Goal: Book appointment/travel/reservation

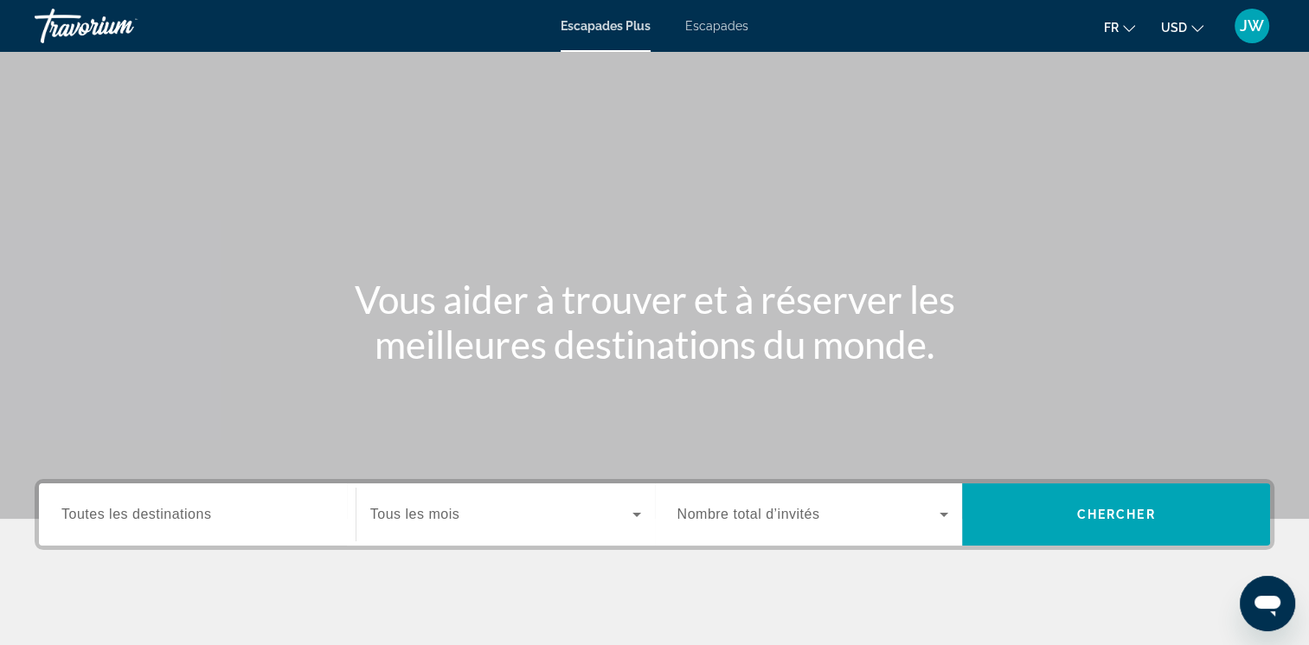
click at [166, 510] on span "Toutes les destinations" at bounding box center [136, 514] width 150 height 15
click at [166, 510] on input "Destination Toutes les destinations" at bounding box center [197, 515] width 272 height 21
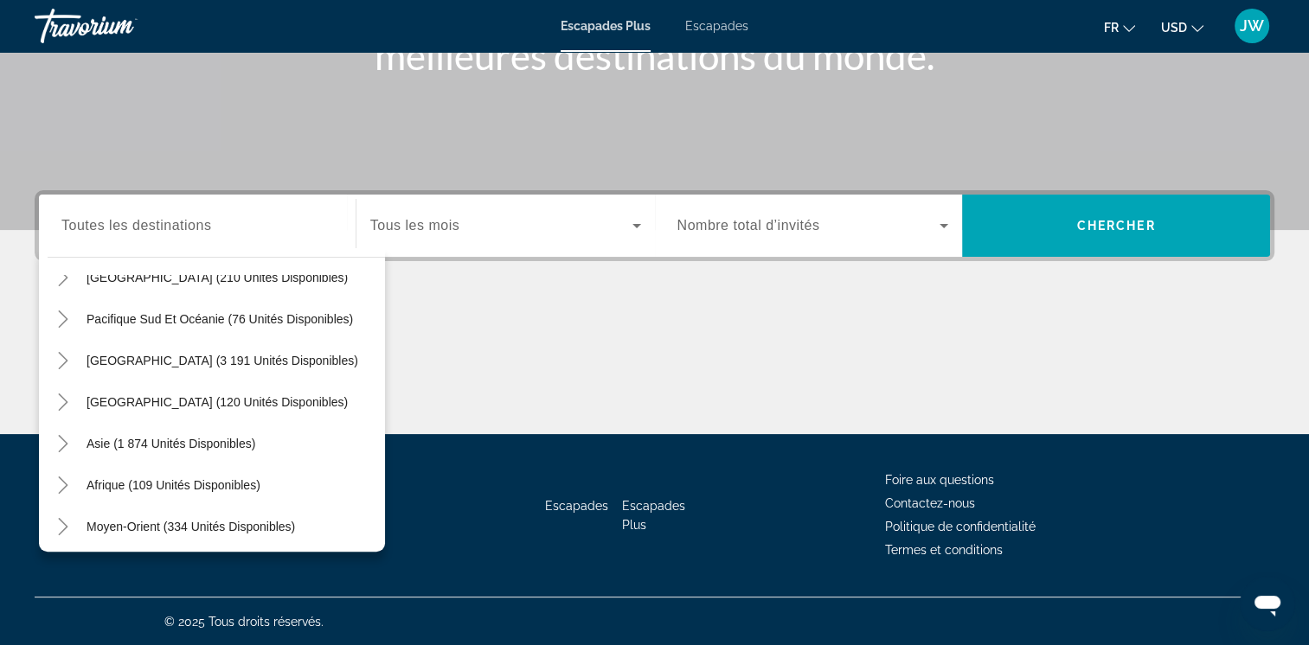
scroll to position [280, 0]
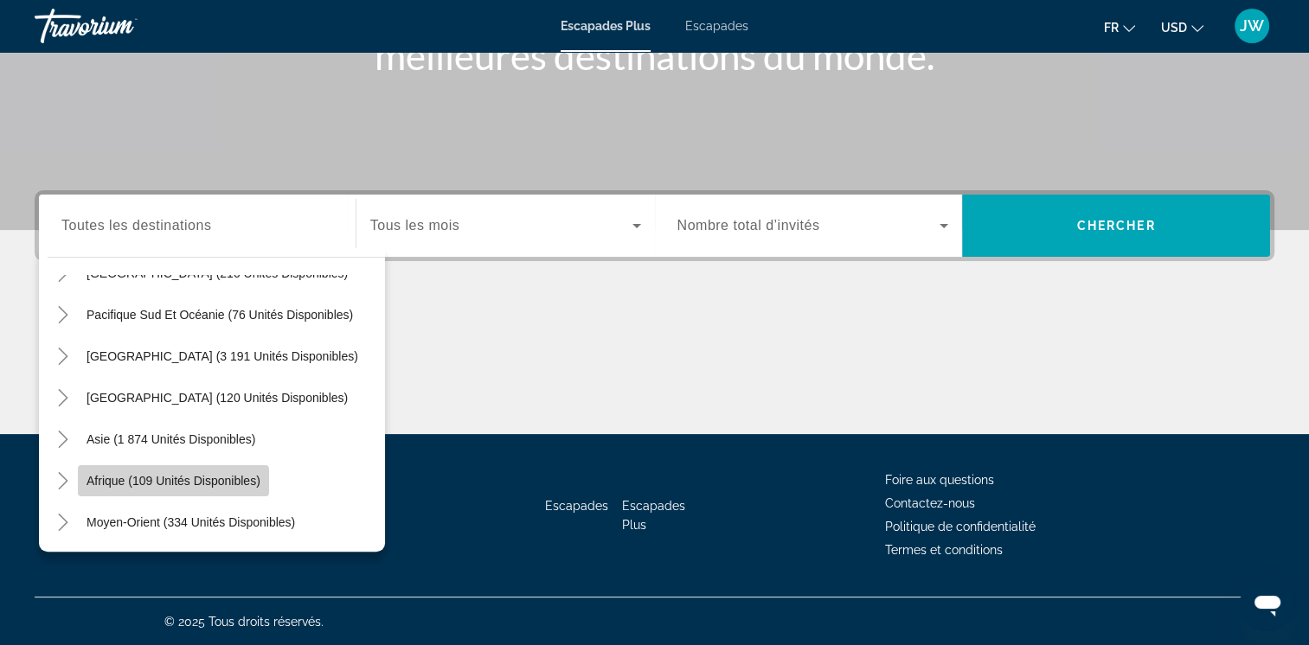
click at [169, 481] on span "Afrique (109 unités disponibles)" at bounding box center [174, 481] width 174 height 14
type input "**********"
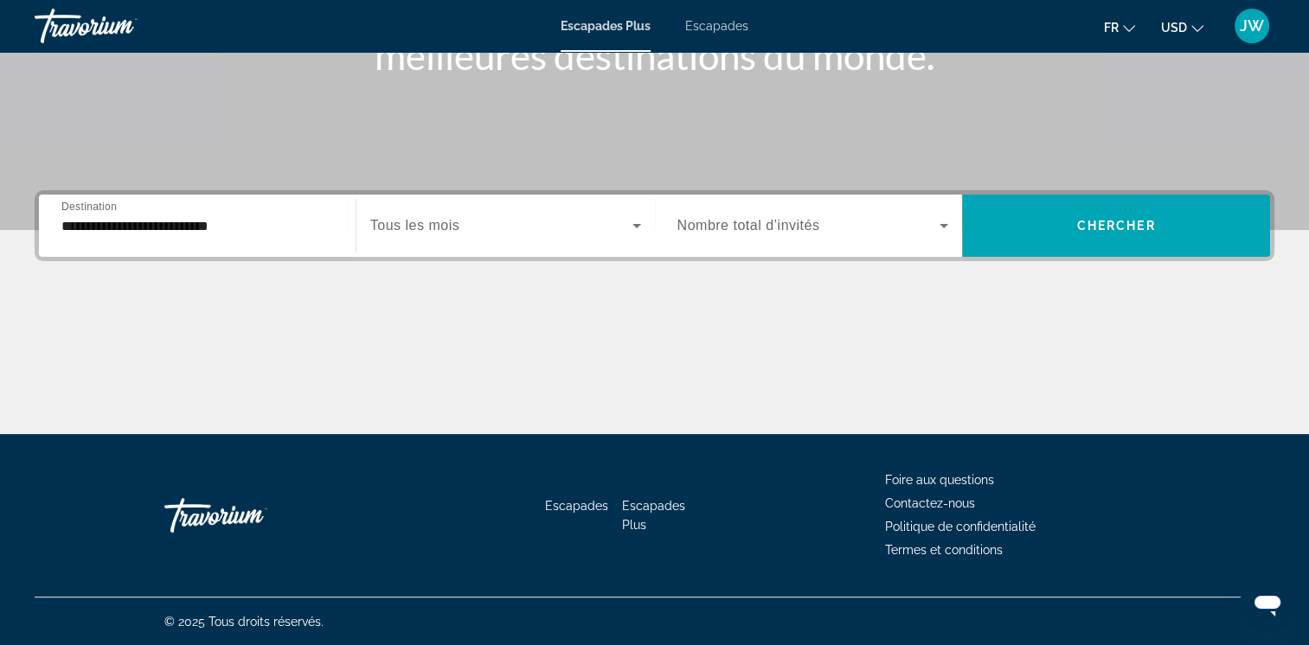
drag, startPoint x: 962, startPoint y: 225, endPoint x: 926, endPoint y: 227, distance: 36.4
click at [926, 227] on div "Occupancy Nombre total d’invités [PERSON_NAME]" at bounding box center [963, 226] width 616 height 62
click at [926, 227] on span "Widget de recherche" at bounding box center [808, 225] width 263 height 21
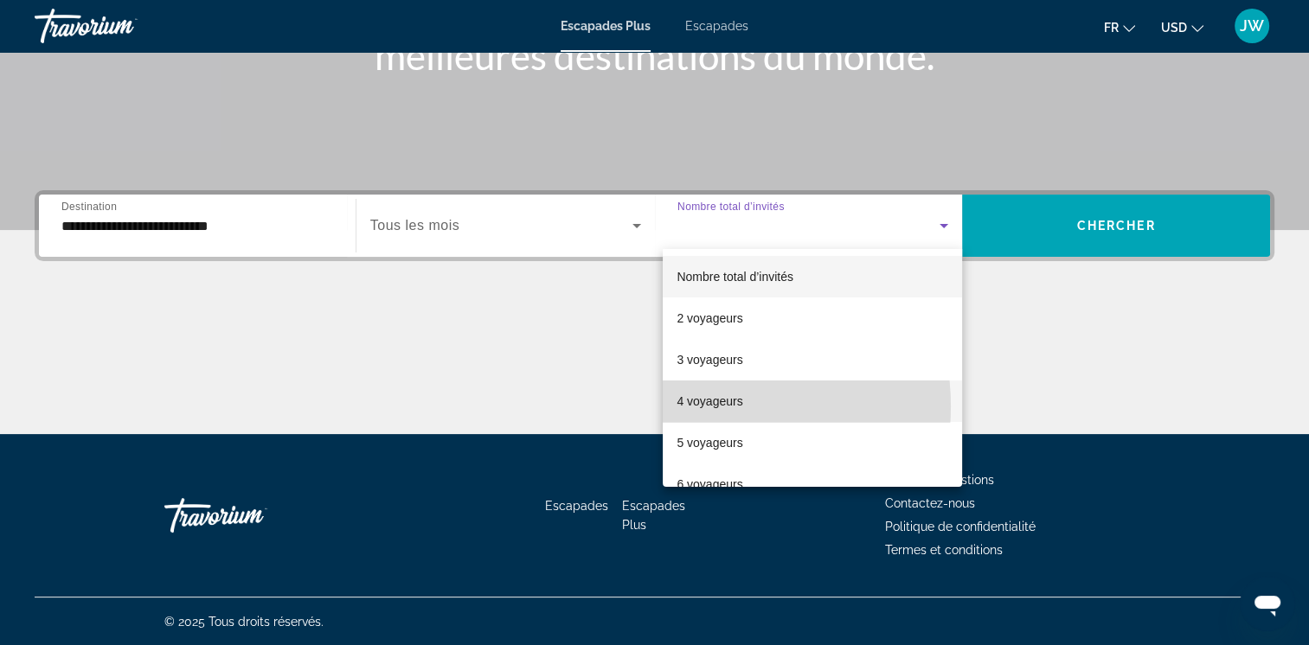
click at [704, 407] on font "4 voyageurs" at bounding box center [710, 401] width 66 height 14
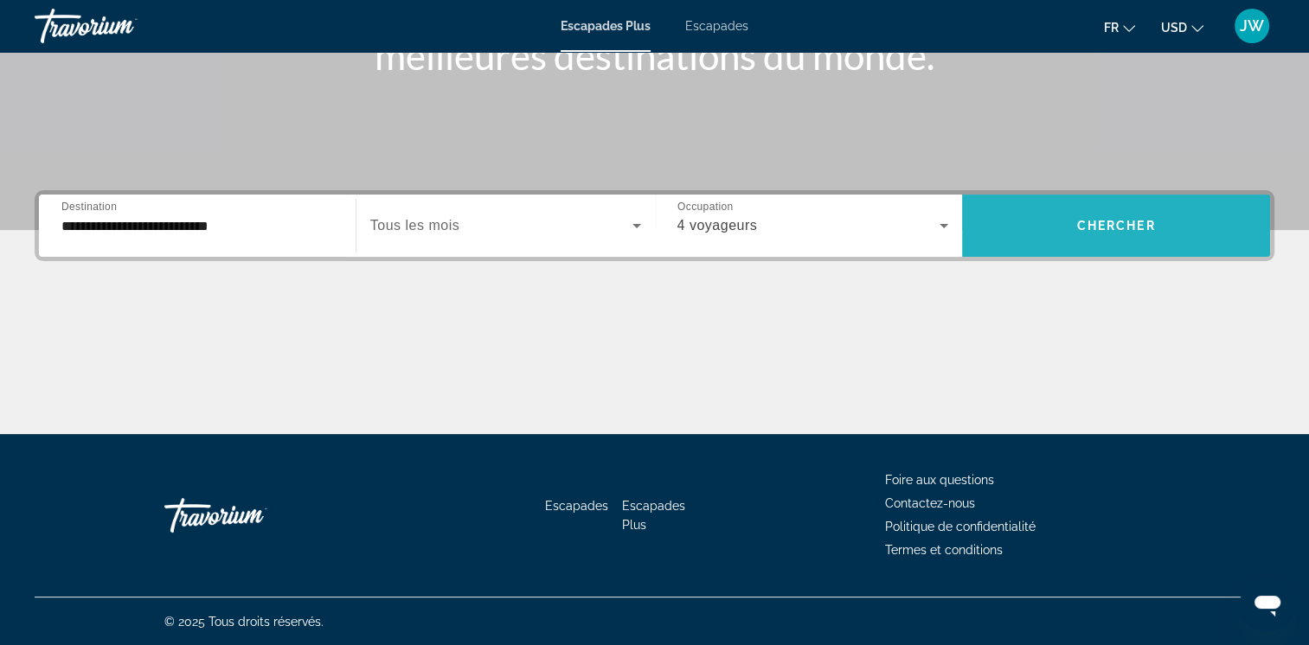
click at [1138, 220] on span "Chercher" at bounding box center [1116, 226] width 79 height 14
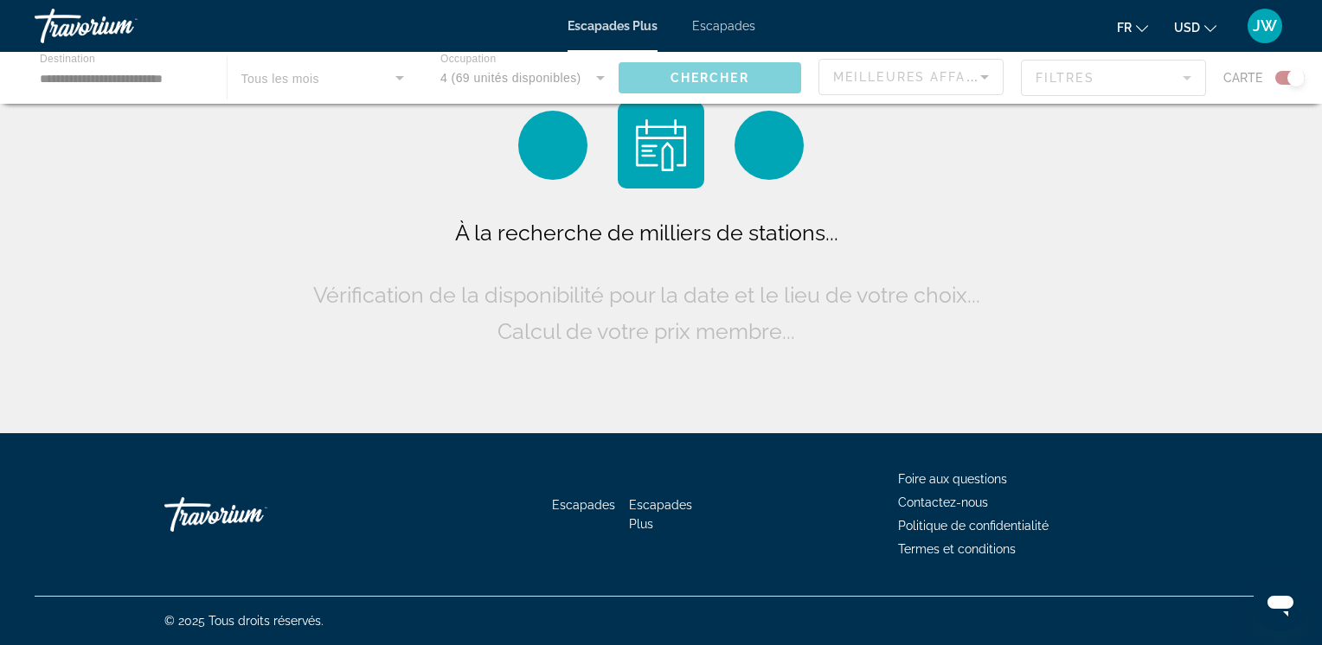
click at [1206, 25] on icon "Changer de devise" at bounding box center [1210, 28] width 12 height 12
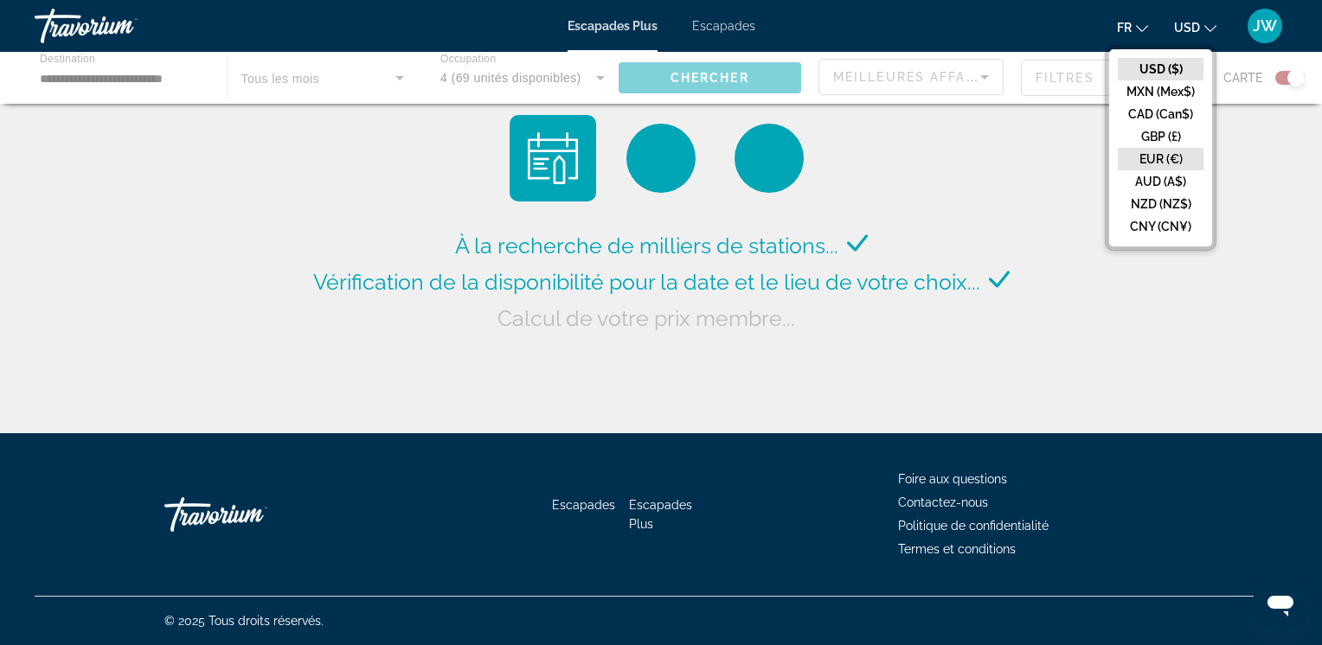
click at [1155, 159] on button "EUR (€)" at bounding box center [1161, 159] width 86 height 22
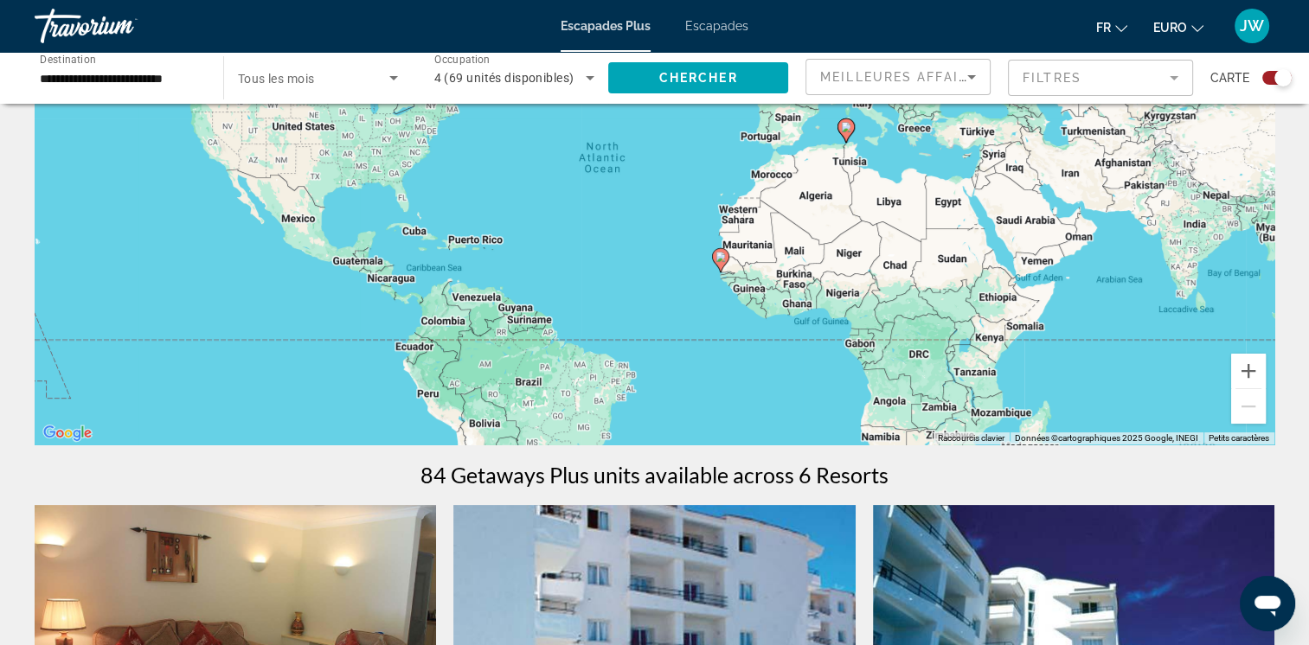
scroll to position [198, 0]
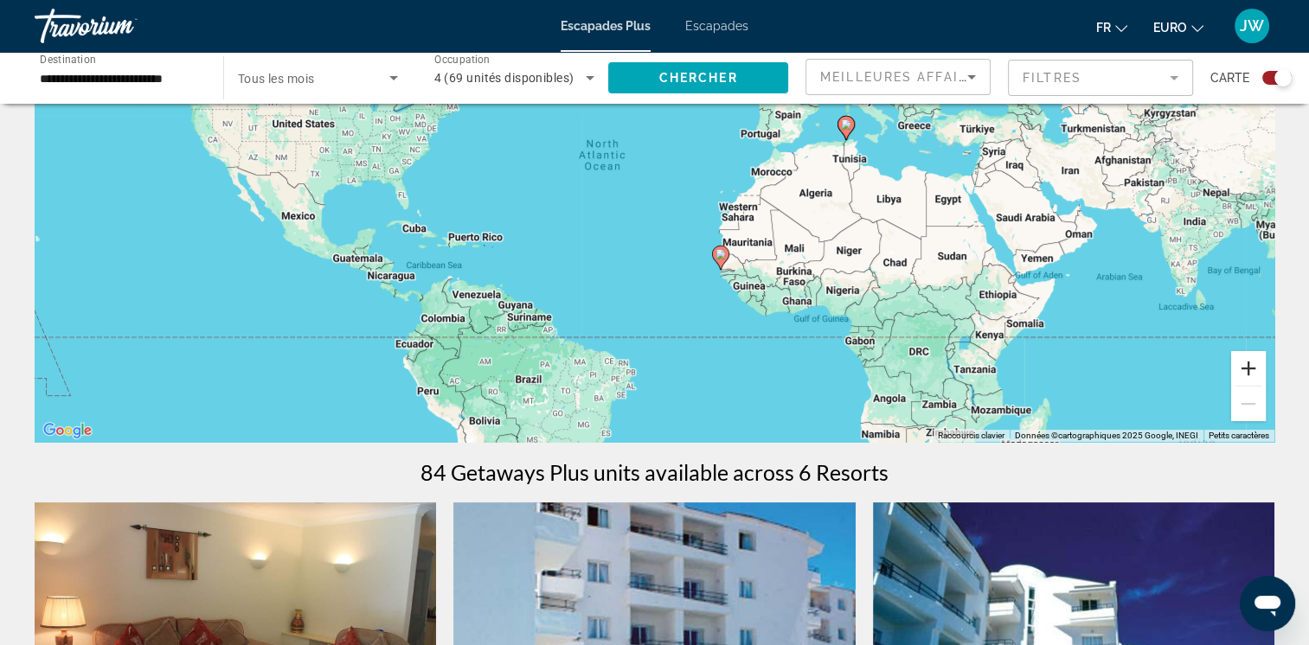
click at [1244, 367] on button "Zoom avant" at bounding box center [1248, 368] width 35 height 35
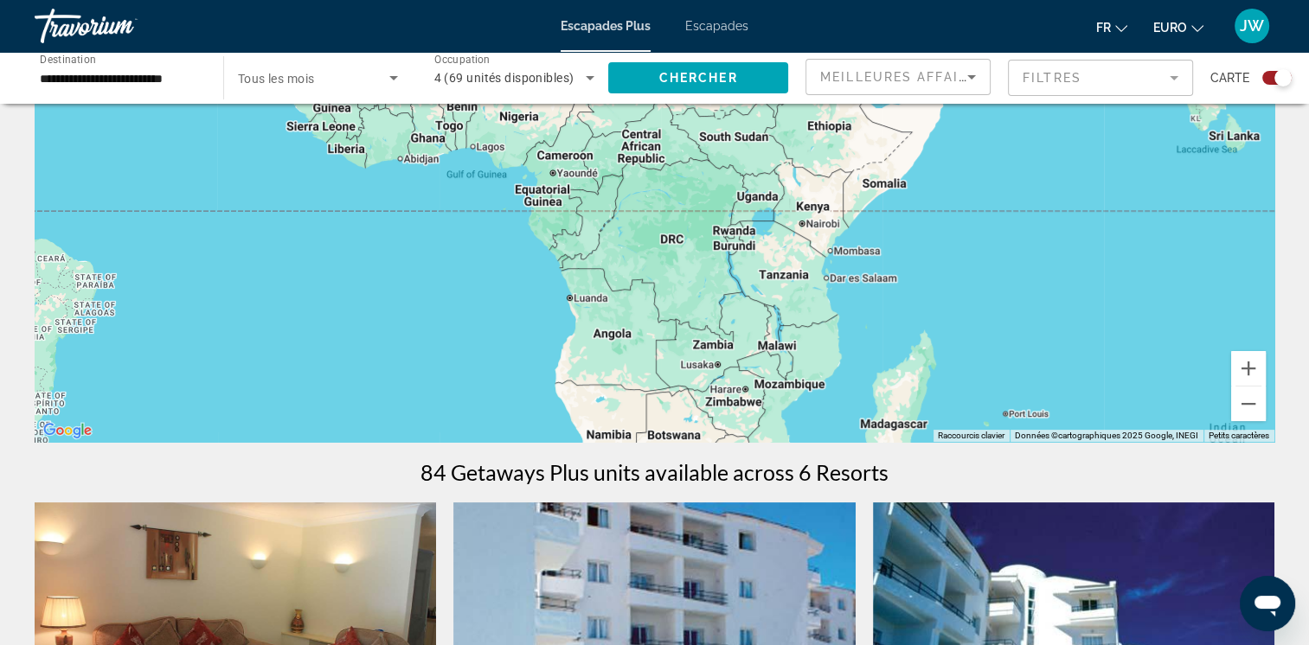
drag, startPoint x: 884, startPoint y: 315, endPoint x: 362, endPoint y: 33, distance: 593.0
click at [362, 33] on div "**********" at bounding box center [654, 124] width 1309 height 645
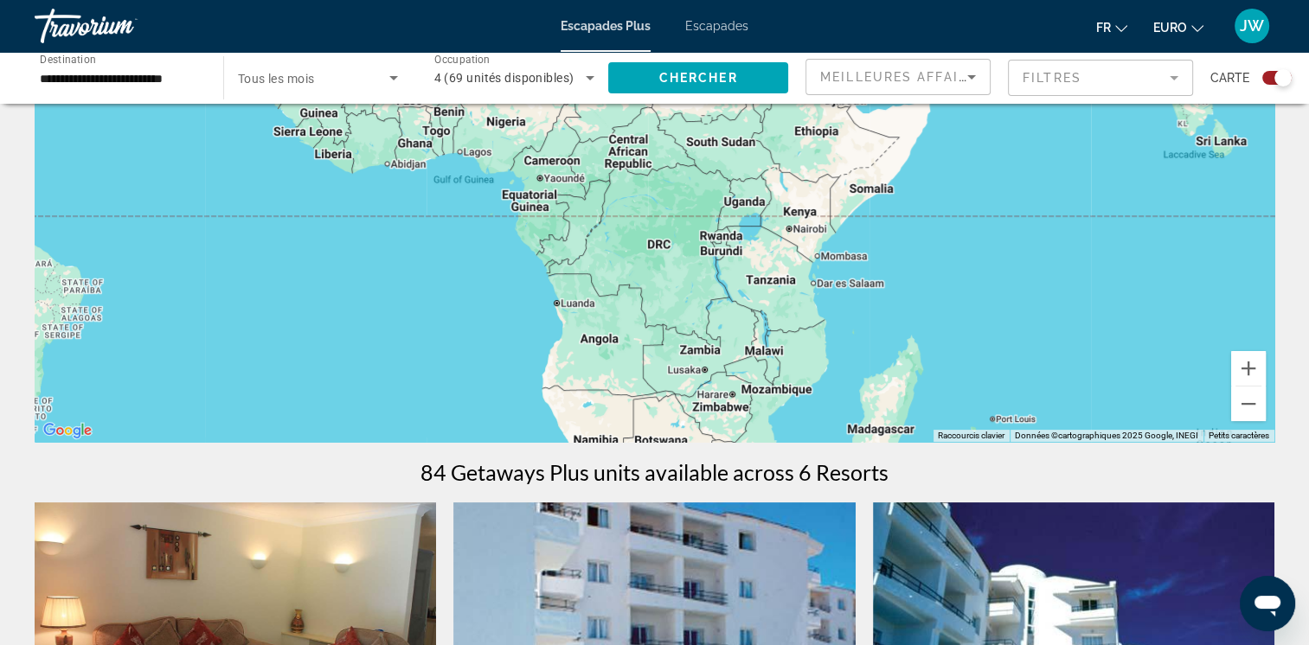
click at [362, 33] on div "Escapades Plus Escapades Fr English Español Français Italiano Português русский…" at bounding box center [654, 25] width 1309 height 45
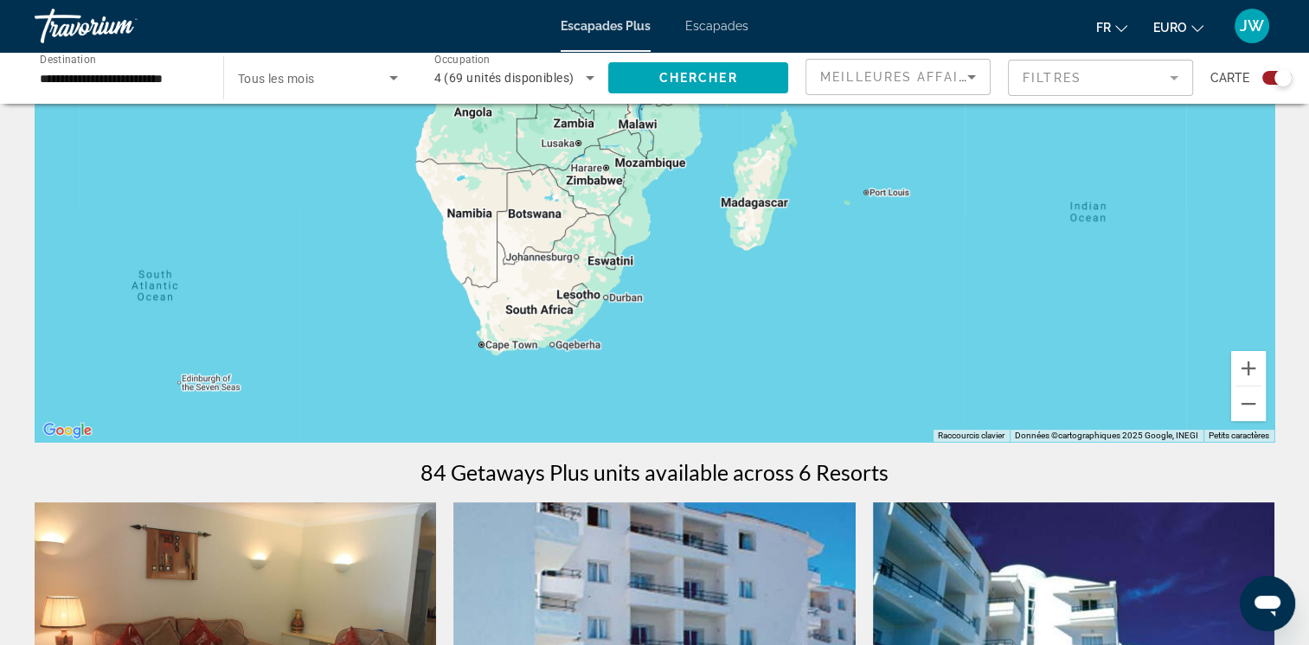
drag, startPoint x: 626, startPoint y: 322, endPoint x: 500, endPoint y: 95, distance: 259.5
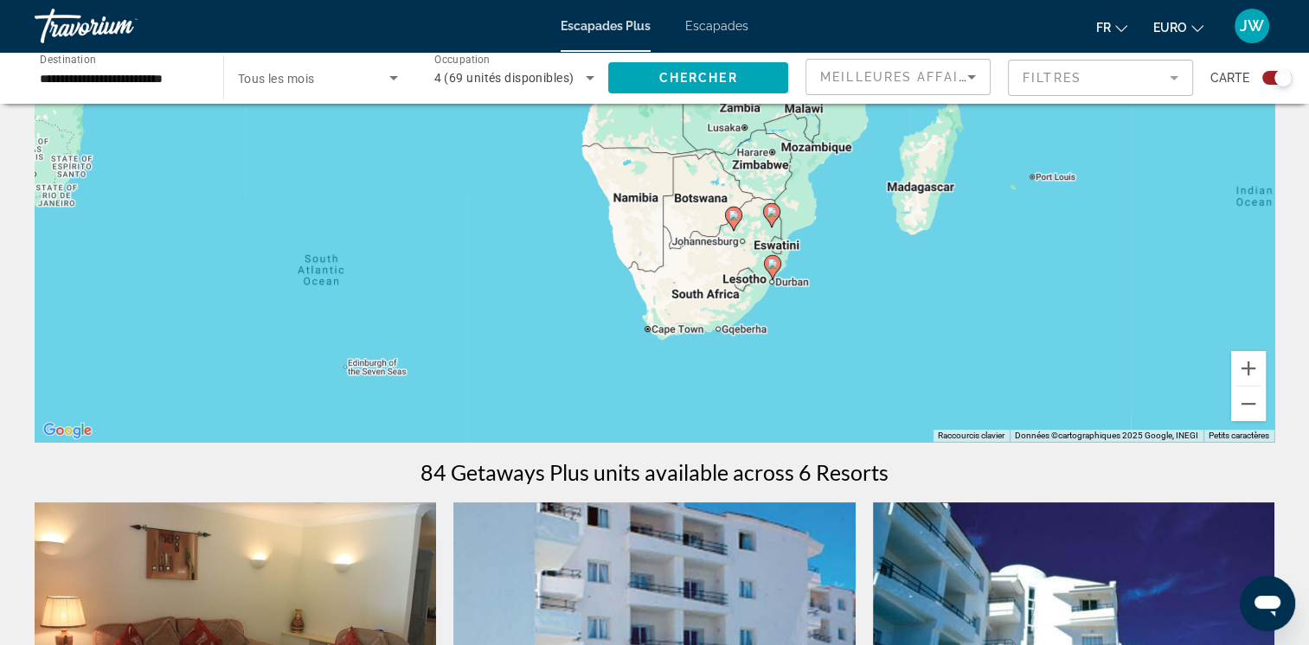
drag, startPoint x: 750, startPoint y: 295, endPoint x: 903, endPoint y: 268, distance: 155.5
click at [903, 268] on div "To activate drag with keyboard, press Alt + Enter. Once in keyboard drag state,…" at bounding box center [655, 182] width 1240 height 519
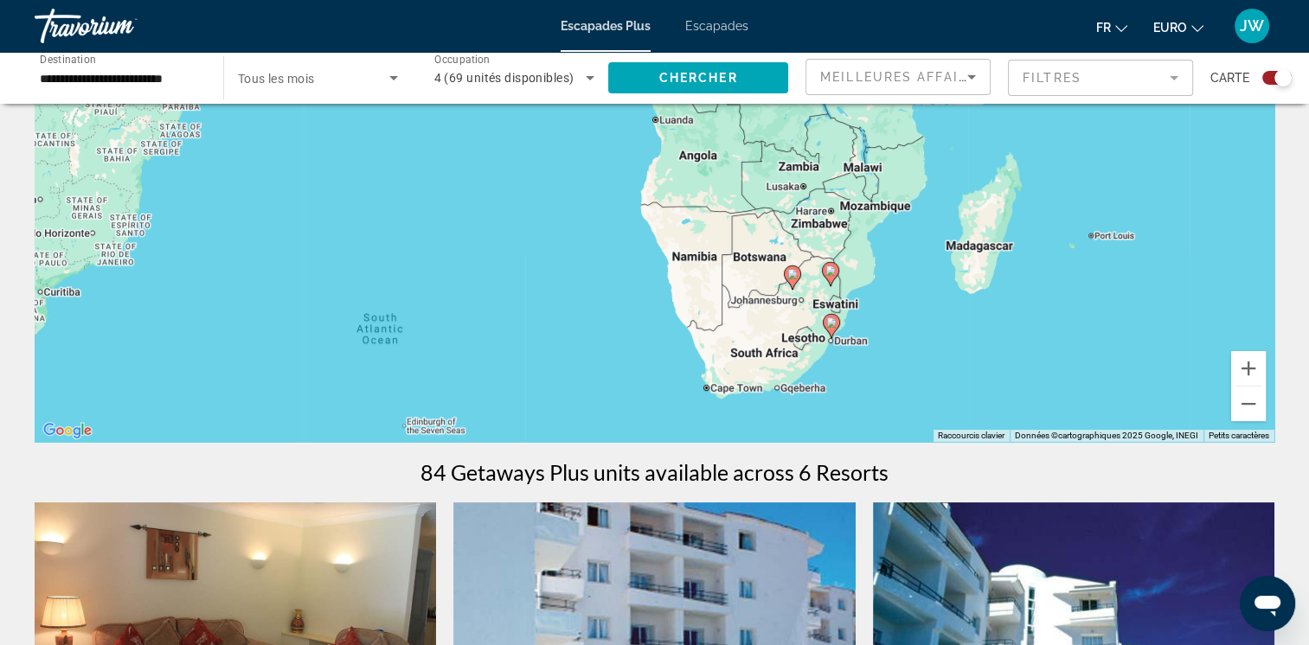
drag, startPoint x: 1132, startPoint y: 357, endPoint x: 1363, endPoint y: 613, distance: 344.9
click at [1309, 447] on html "**********" at bounding box center [654, 124] width 1309 height 645
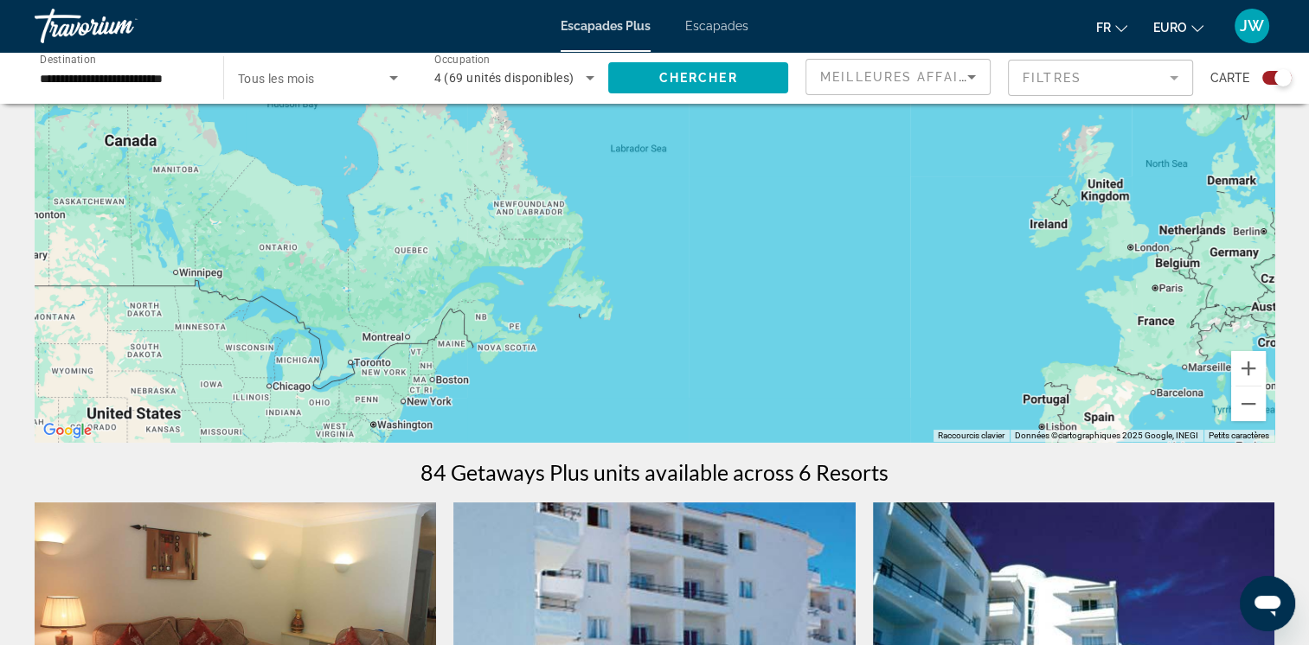
click at [301, 82] on span "Tous les mois" at bounding box center [276, 79] width 77 height 14
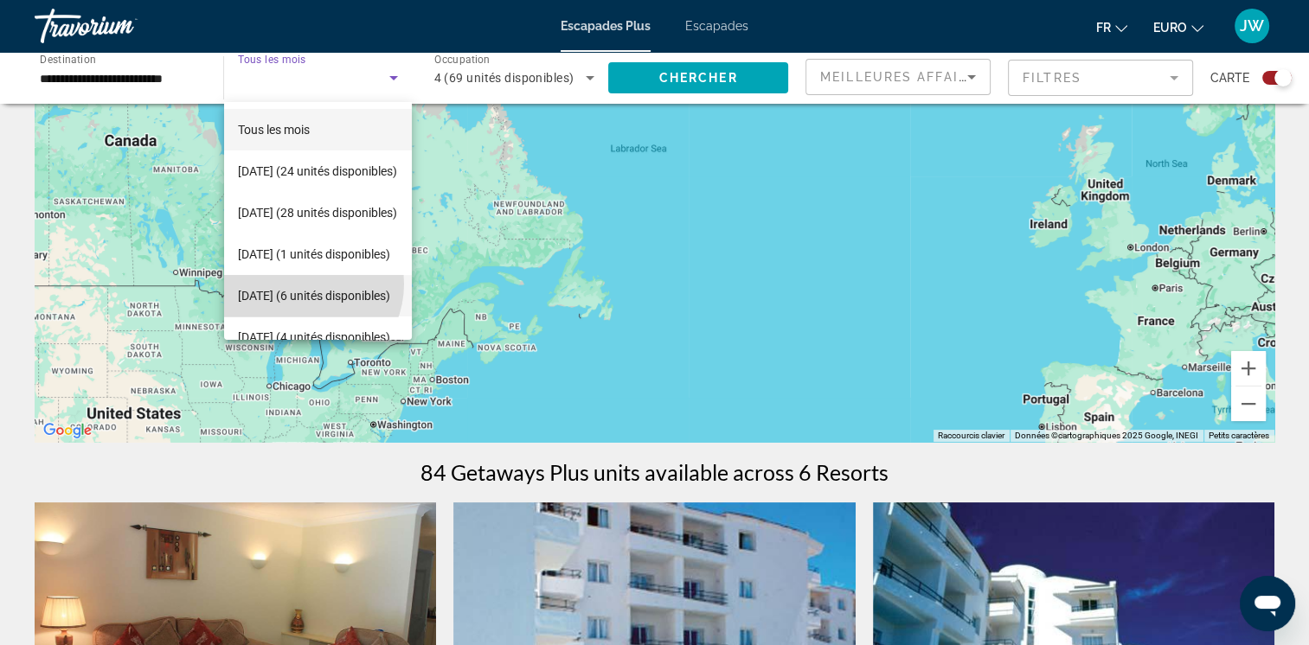
click at [299, 289] on font "[DATE] (6 unités disponibles)" at bounding box center [314, 296] width 152 height 14
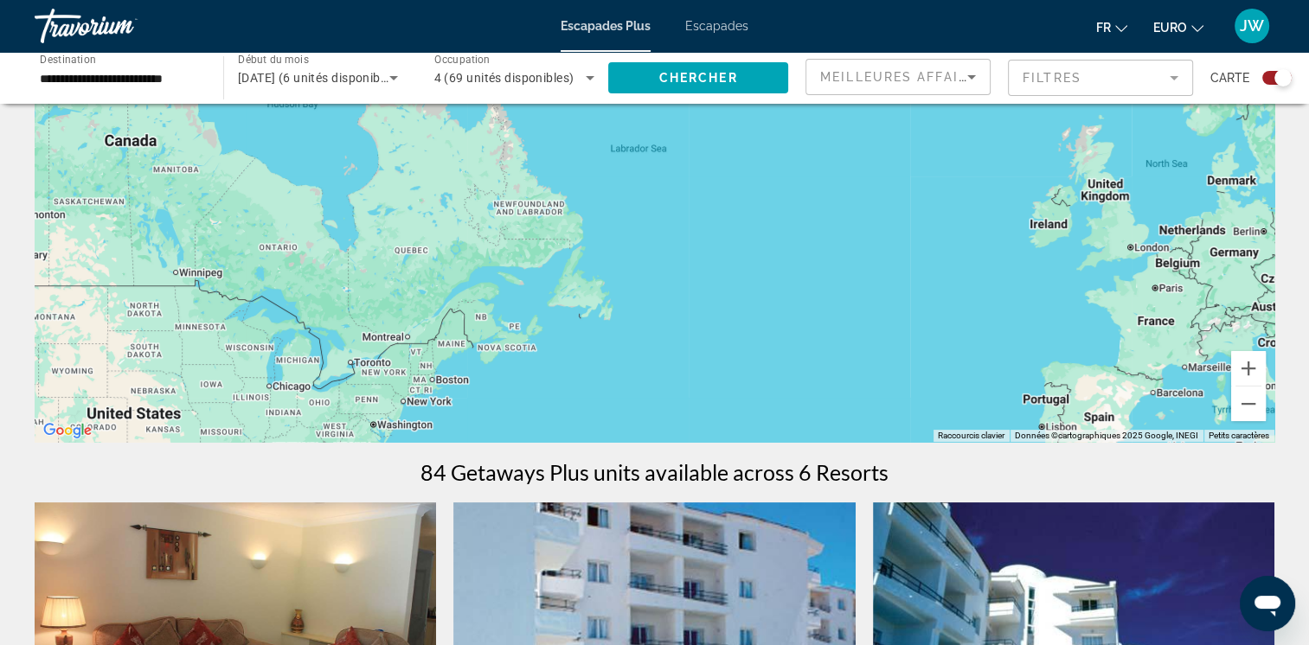
click at [1074, 89] on mat-form-field "Filtres" at bounding box center [1100, 78] width 185 height 36
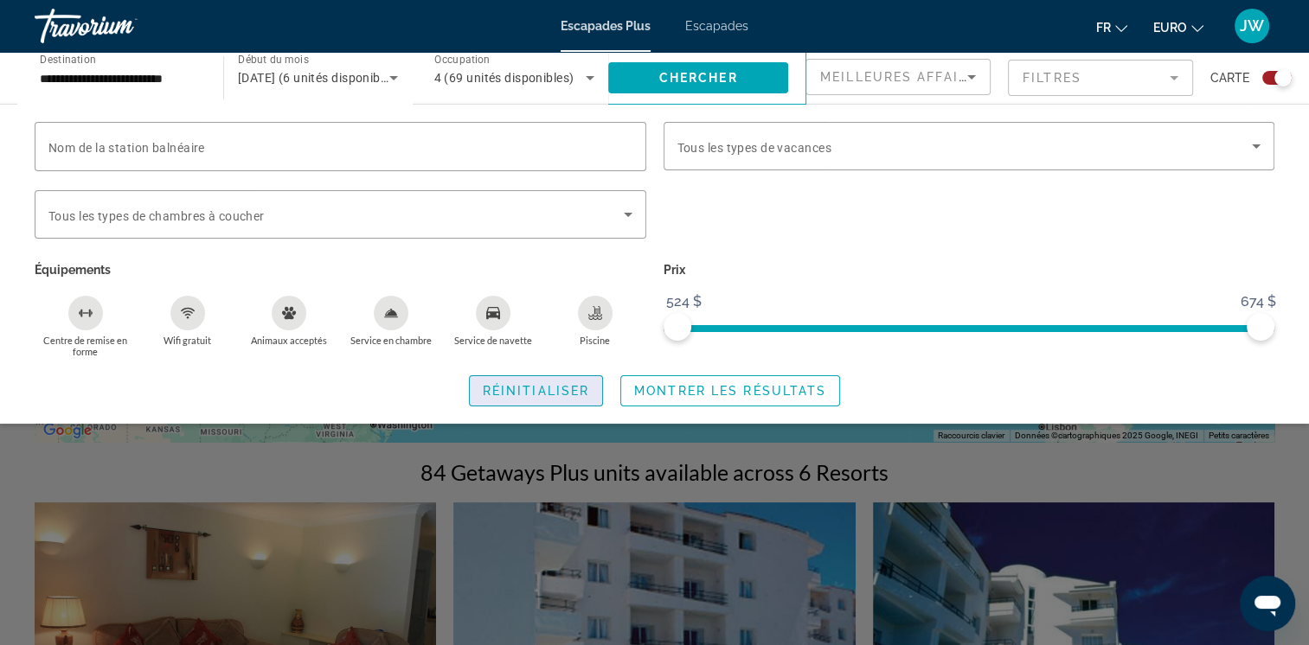
click at [579, 400] on span "Widget de recherche" at bounding box center [536, 391] width 132 height 42
